Goal: Information Seeking & Learning: Find specific fact

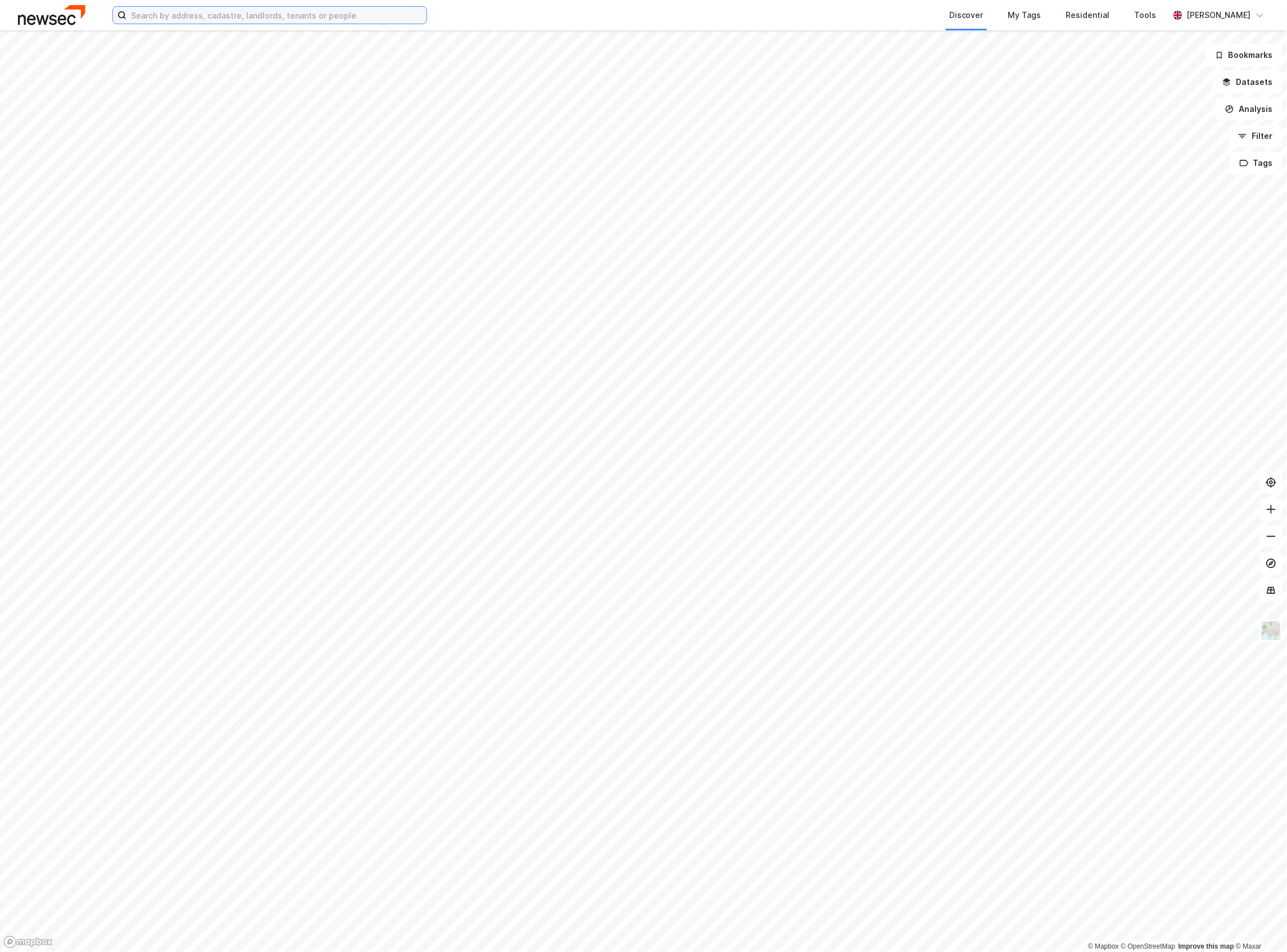
click at [189, 7] on input at bounding box center [277, 15] width 300 height 17
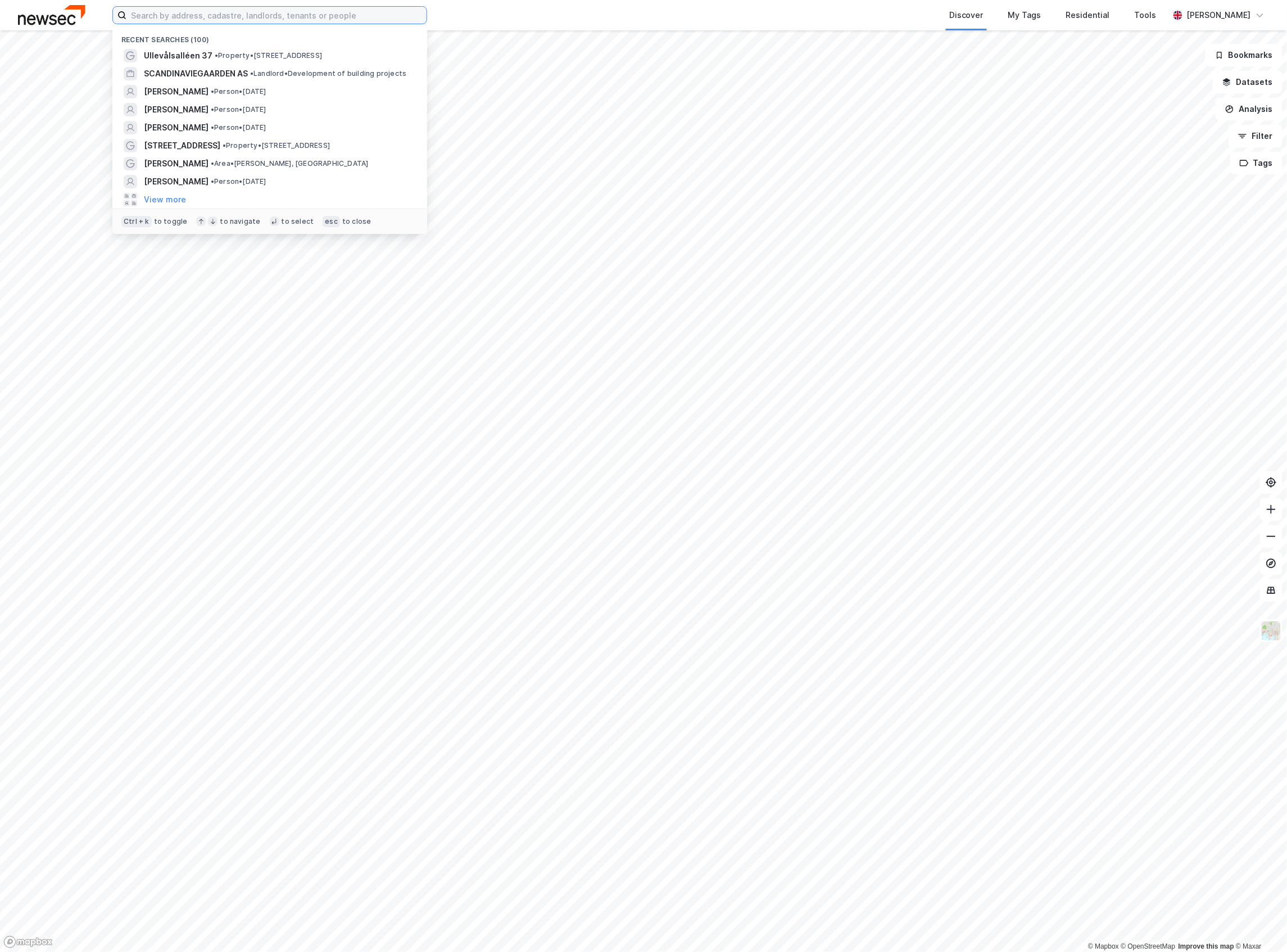
paste input "[PERSON_NAME] [PERSON_NAME]"
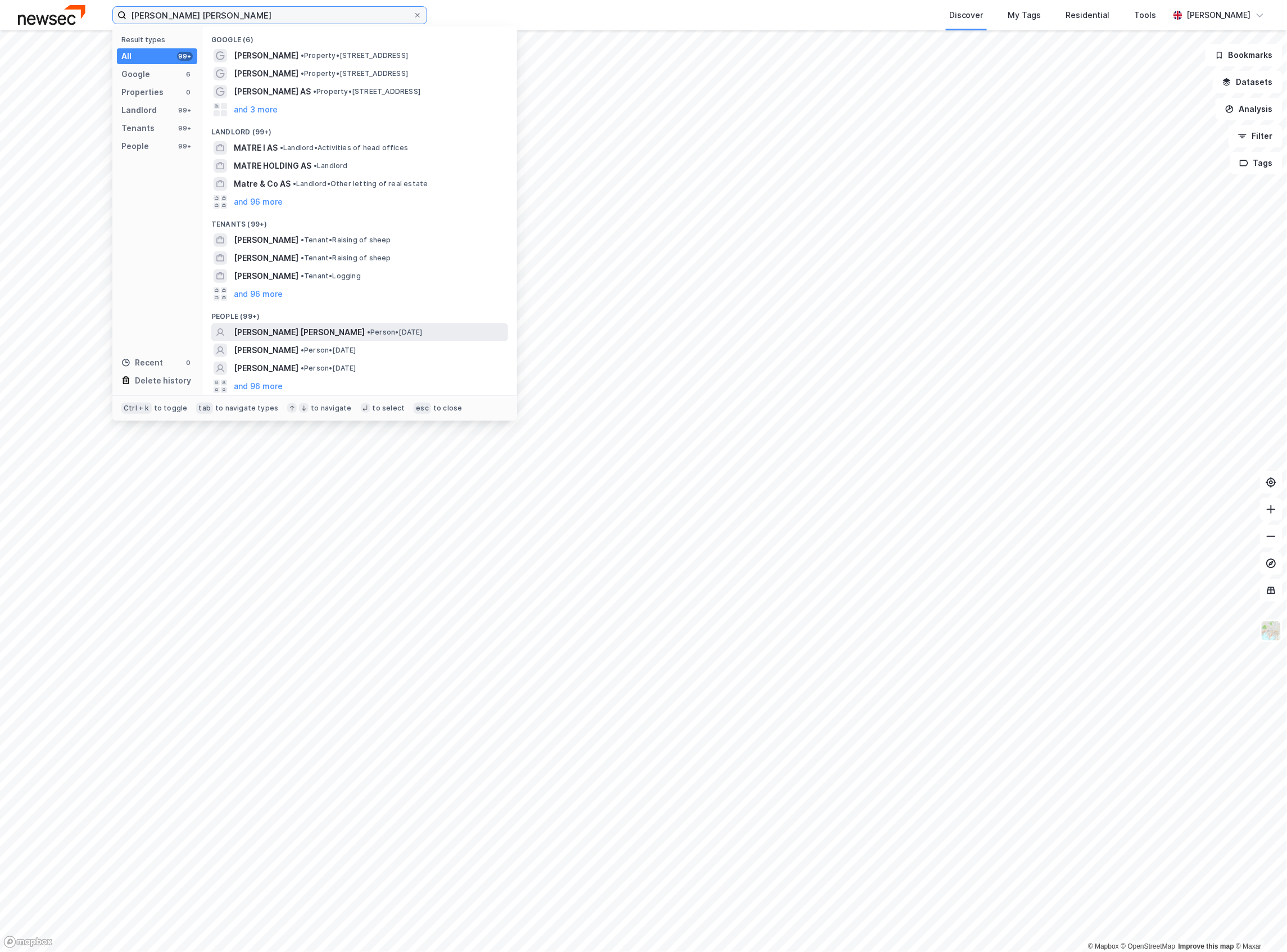
type input "[PERSON_NAME] [PERSON_NAME]"
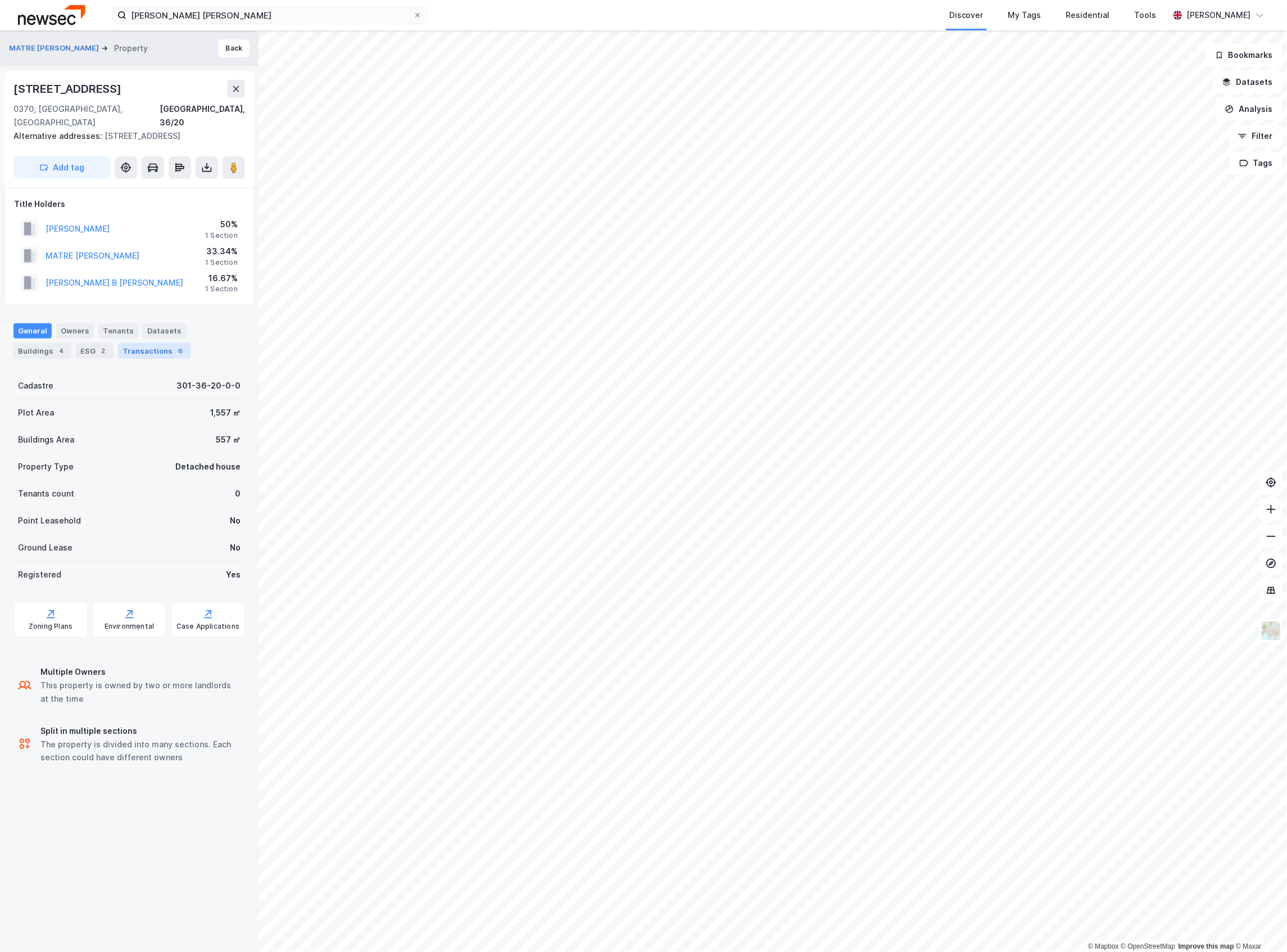
click at [154, 343] on div "Transactions 6" at bounding box center [154, 351] width 72 height 16
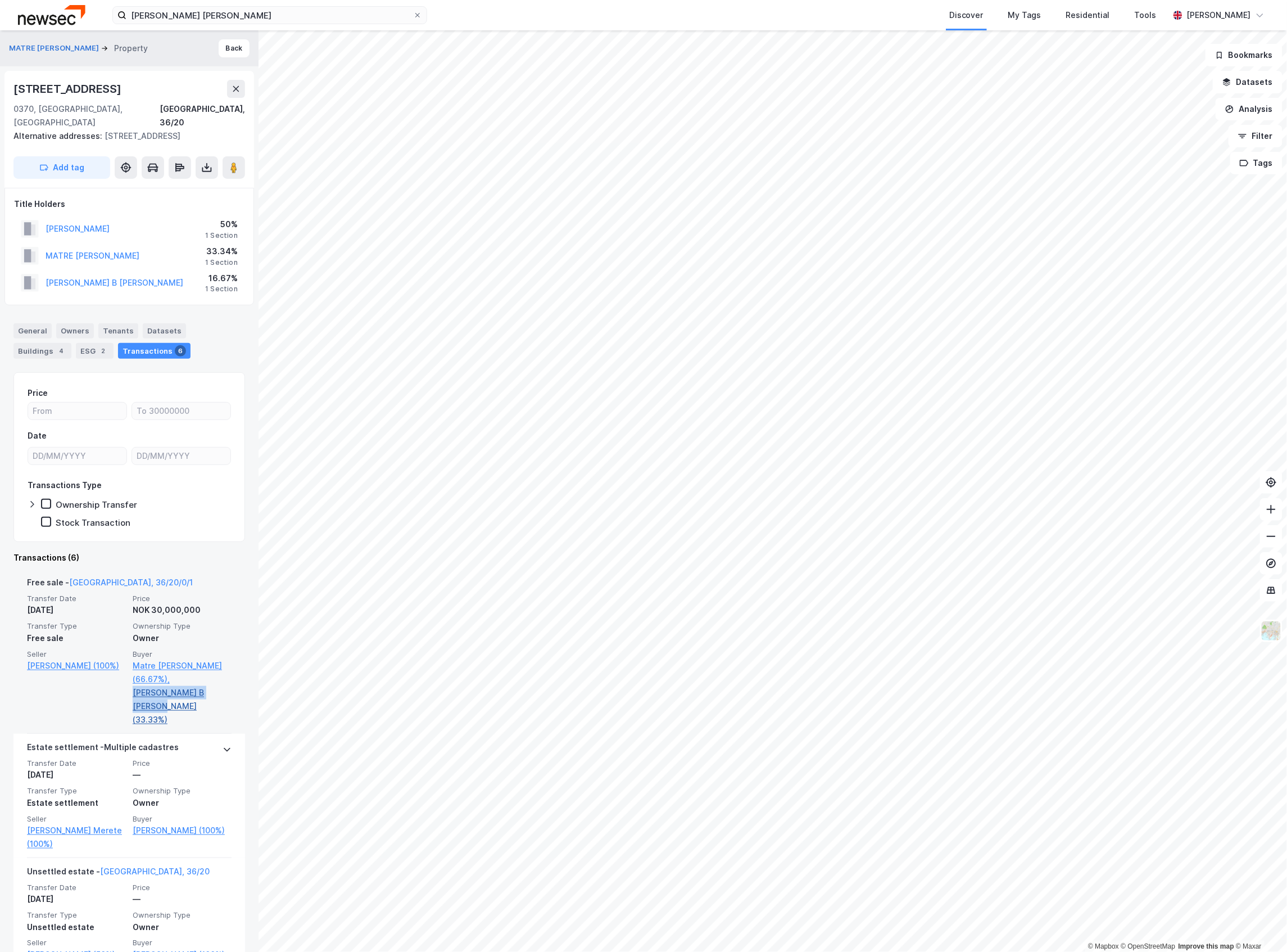
drag, startPoint x: 226, startPoint y: 678, endPoint x: 131, endPoint y: 674, distance: 95.1
click at [131, 674] on div "Free sale - [GEOGRAPHIC_DATA], 36/20/0/1 Transfer Date [DATE] Price NOK 30,000,…" at bounding box center [130, 652] width 232 height 165
copy link "[PERSON_NAME] B [PERSON_NAME]"
click at [136, 664] on link "Matre [PERSON_NAME] (66.67%)," at bounding box center [182, 671] width 99 height 27
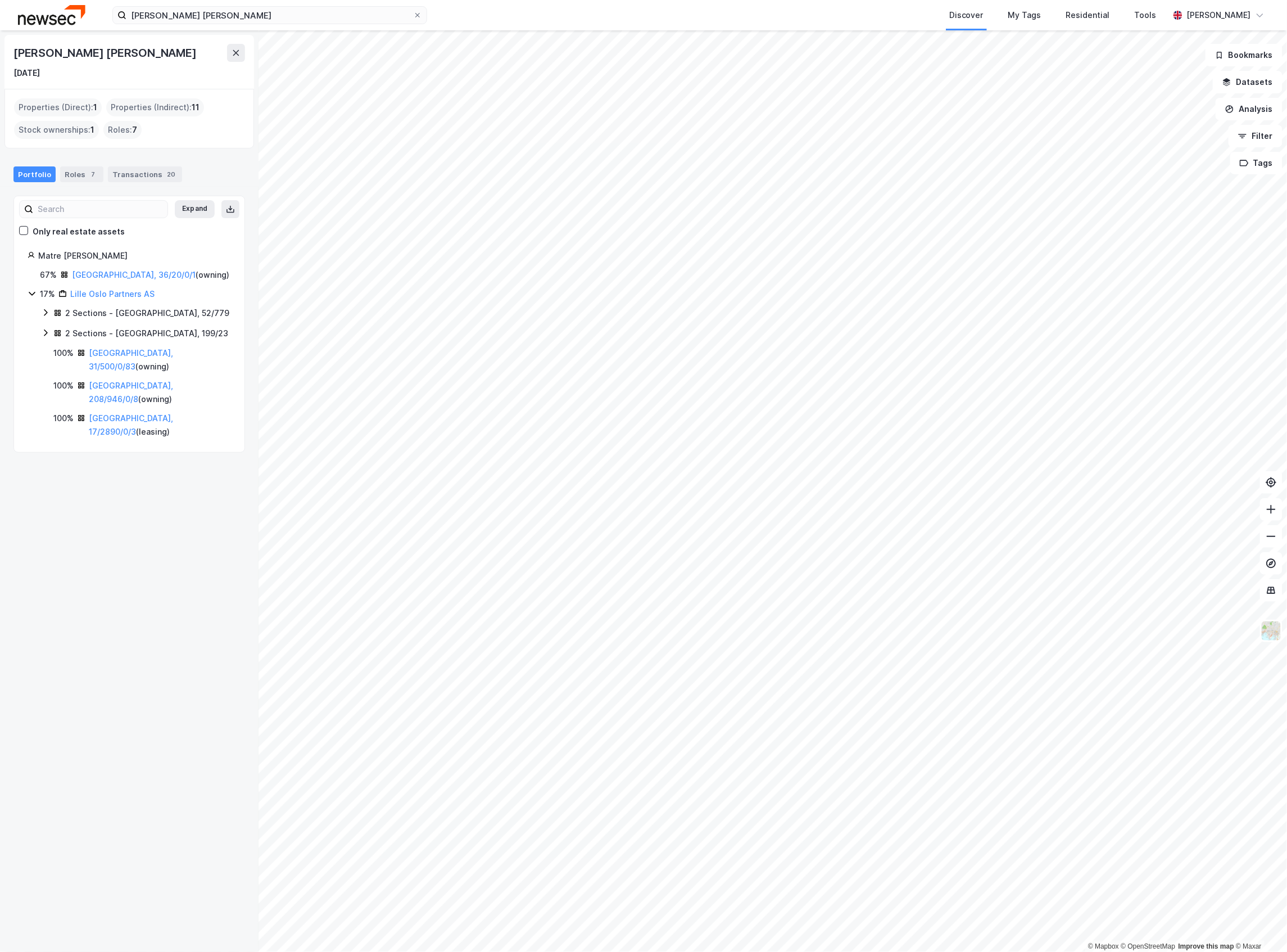
click at [95, 73] on div "[DATE]" at bounding box center [130, 73] width 232 height 14
